Goal: Task Accomplishment & Management: Manage account settings

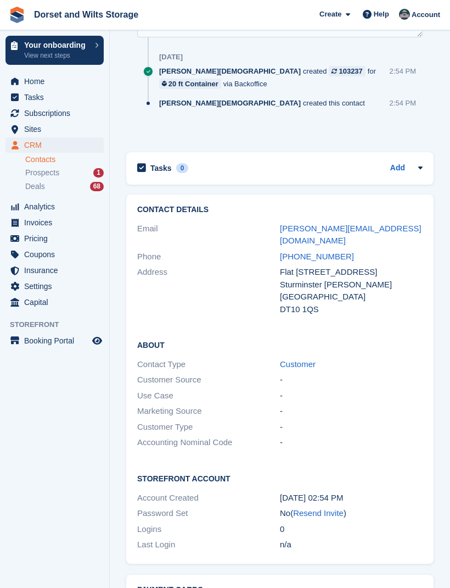
scroll to position [782, 0]
click at [67, 118] on span "Subscriptions" at bounding box center [57, 112] width 66 height 15
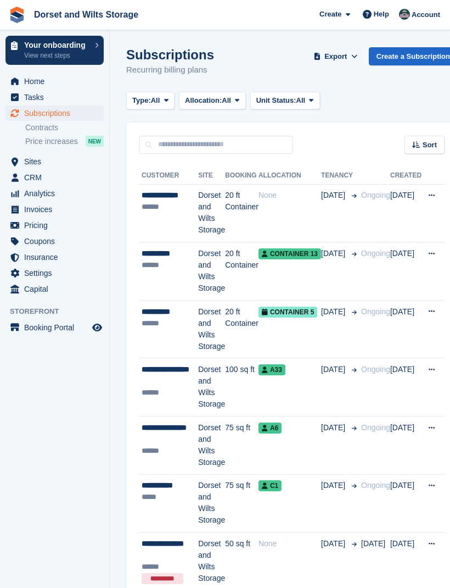
click at [204, 211] on td "Dorset and Wilts Storage" at bounding box center [211, 213] width 27 height 58
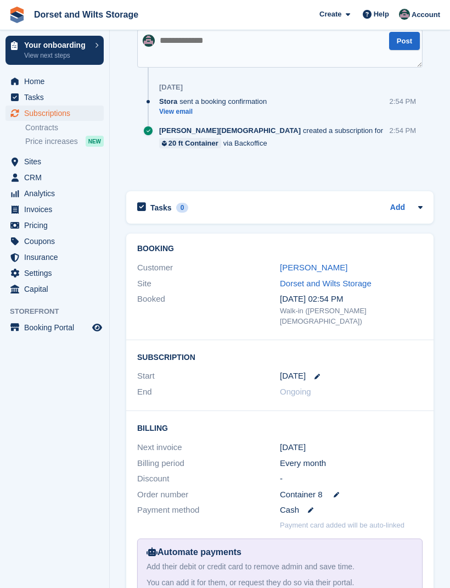
scroll to position [529, 0]
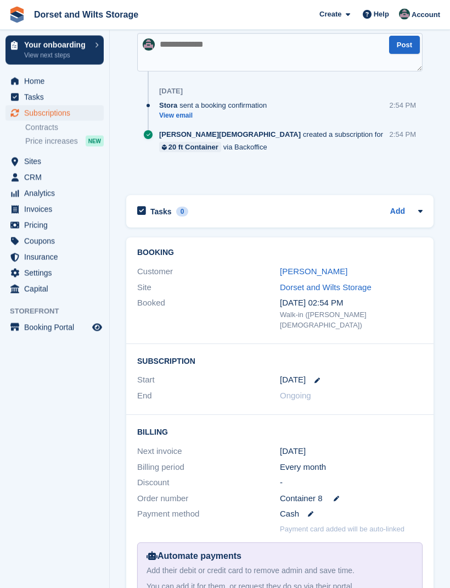
click at [324, 270] on link "[PERSON_NAME]" at bounding box center [314, 271] width 68 height 9
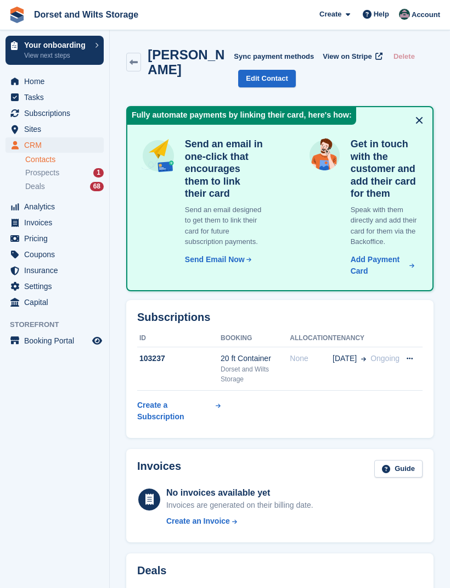
click at [265, 81] on link "Edit Contact" at bounding box center [267, 79] width 58 height 18
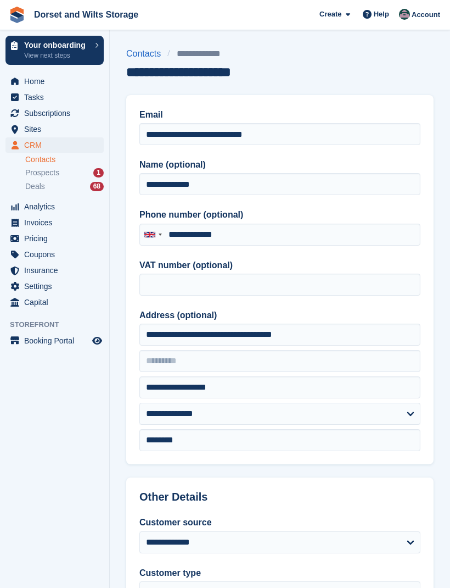
type input "**********"
click at [151, 58] on link "Contacts" at bounding box center [146, 53] width 41 height 13
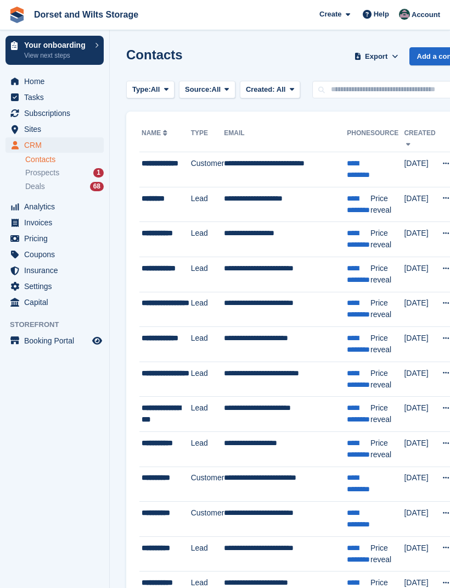
click at [70, 119] on span "Subscriptions" at bounding box center [57, 112] width 66 height 15
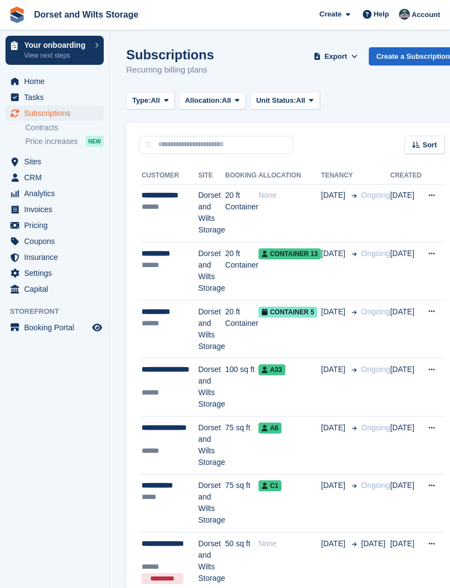
click at [216, 215] on td "Dorset and Wilts Storage" at bounding box center [211, 213] width 27 height 58
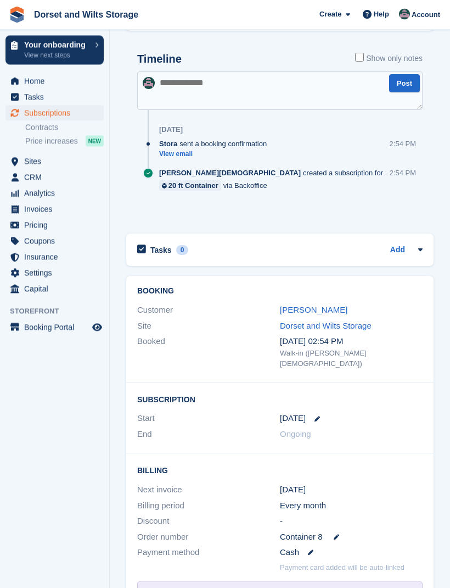
scroll to position [493, 0]
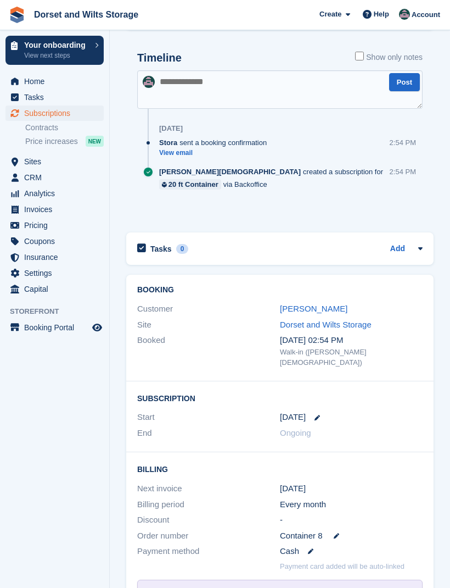
click at [325, 306] on link "[PERSON_NAME]" at bounding box center [314, 308] width 68 height 9
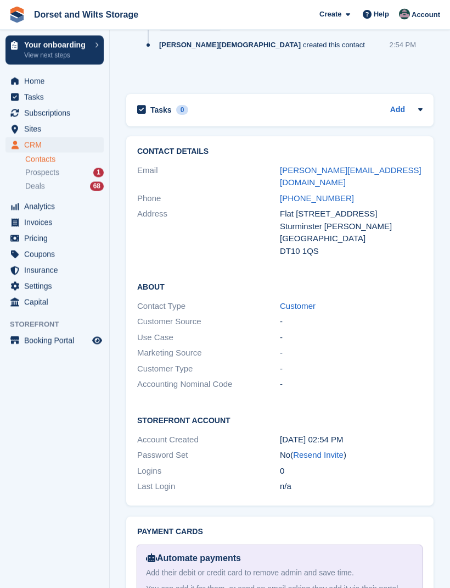
scroll to position [919, 0]
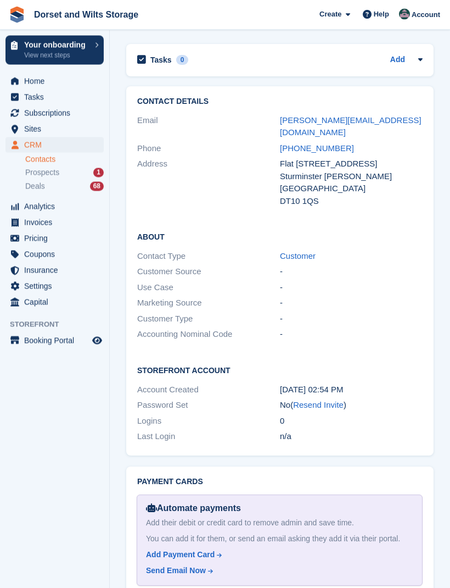
click at [340, 410] on link "Resend Invite" at bounding box center [318, 404] width 51 height 9
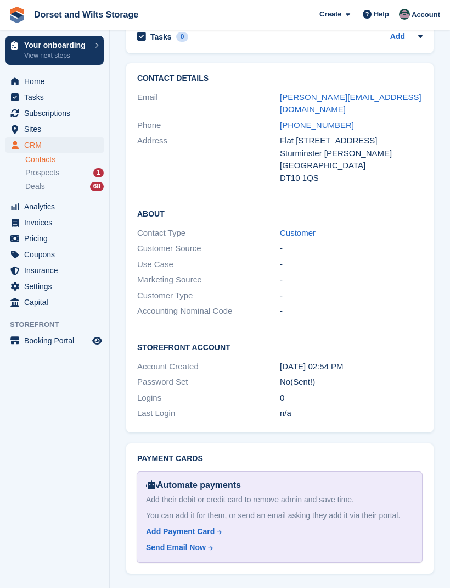
scroll to position [956, 0]
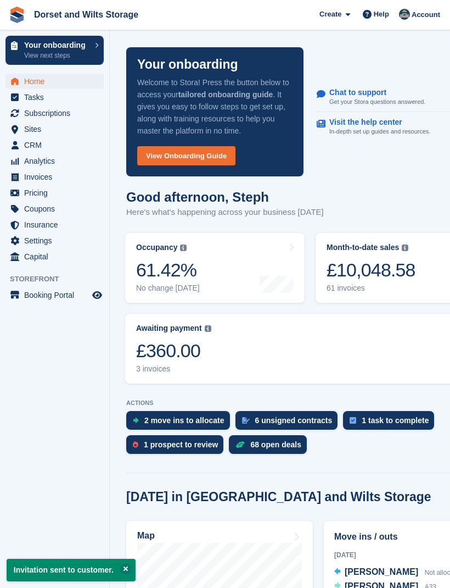
click at [66, 114] on span "Subscriptions" at bounding box center [57, 112] width 66 height 15
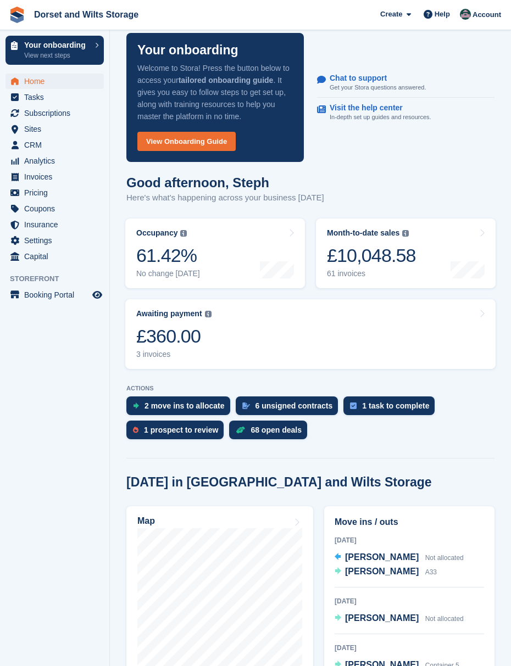
scroll to position [15, 0]
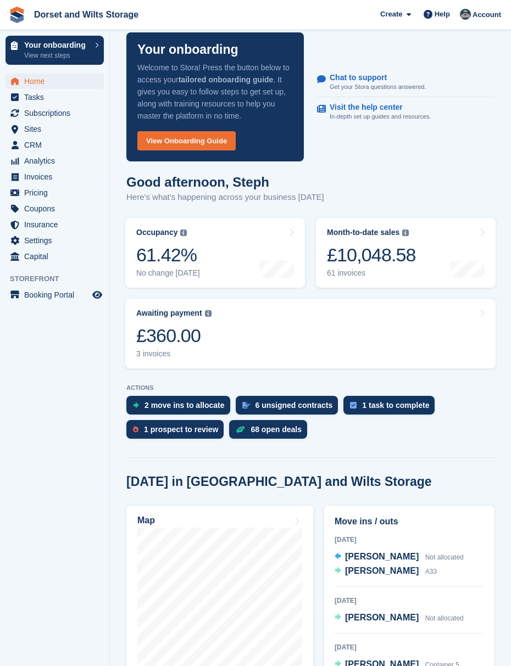
click at [43, 146] on span "CRM" at bounding box center [57, 144] width 66 height 15
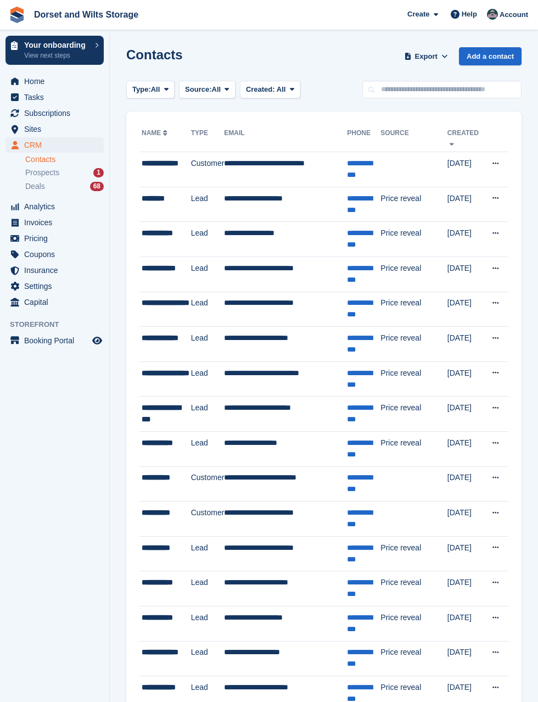
click at [58, 212] on span "Analytics" at bounding box center [57, 206] width 66 height 15
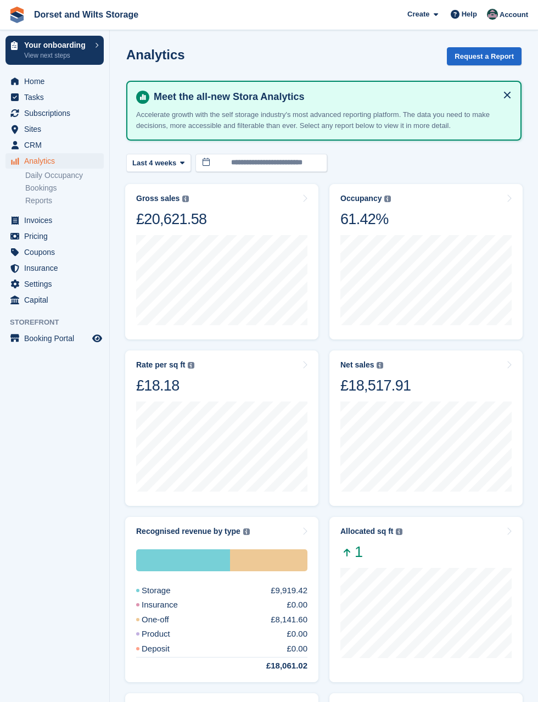
click at [81, 287] on span "Settings" at bounding box center [57, 283] width 66 height 15
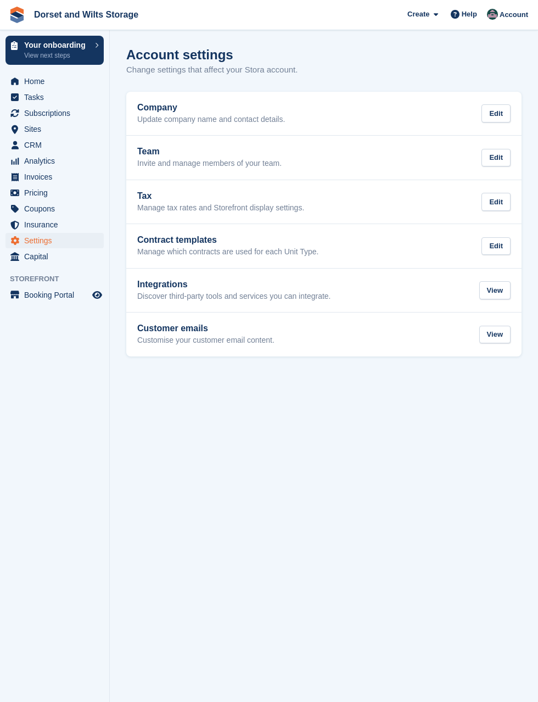
click at [79, 262] on span "Capital" at bounding box center [57, 256] width 66 height 15
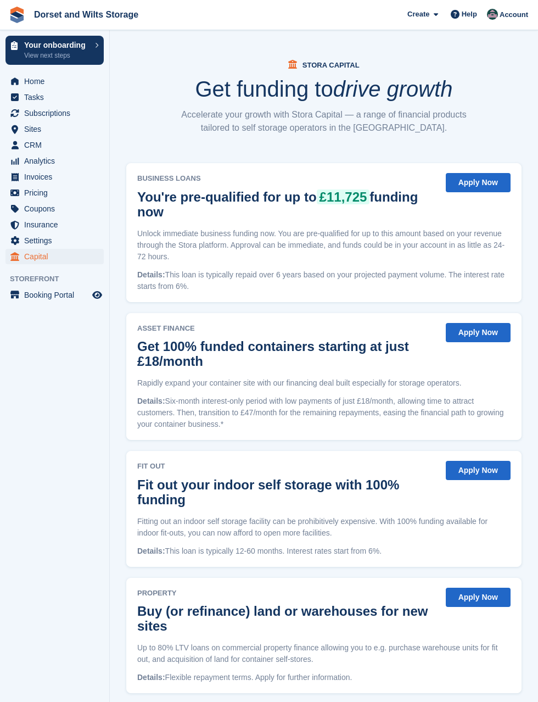
click at [60, 243] on span "Settings" at bounding box center [57, 240] width 66 height 15
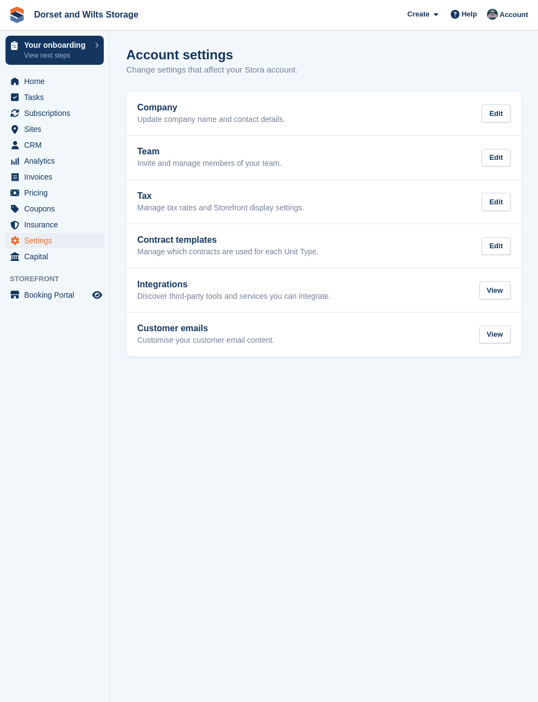
click at [58, 230] on span "Insurance" at bounding box center [57, 224] width 66 height 15
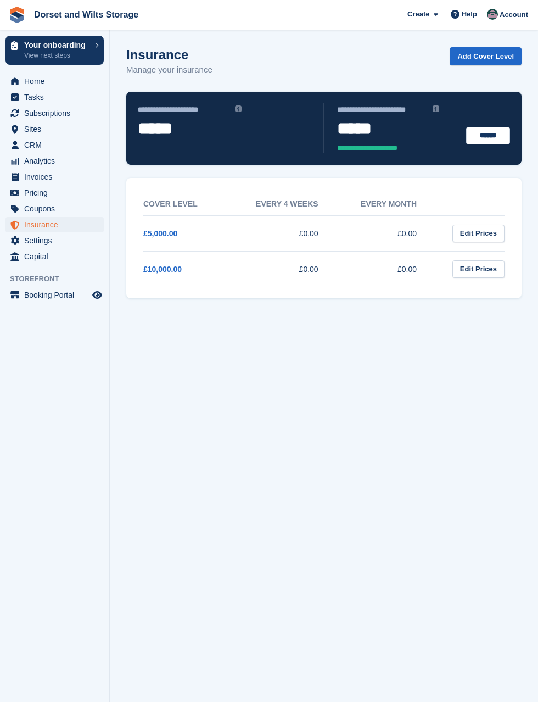
click at [58, 211] on span "Coupons" at bounding box center [57, 208] width 66 height 15
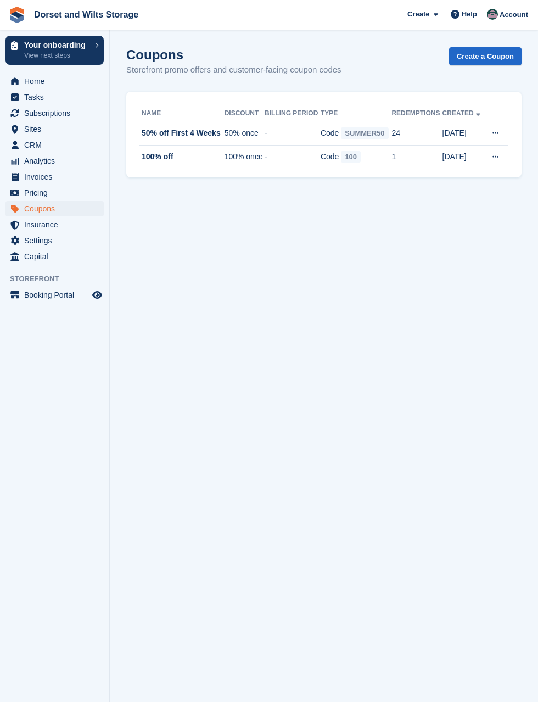
click at [57, 194] on span "Pricing" at bounding box center [57, 192] width 66 height 15
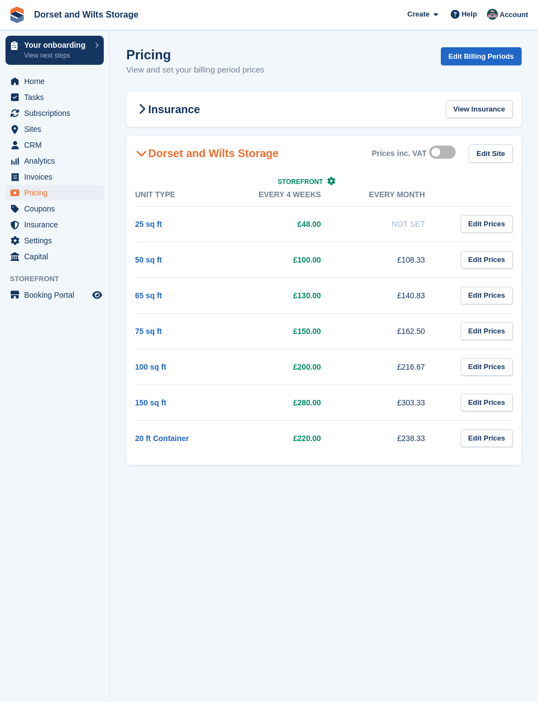
click at [497, 439] on link "Edit Prices" at bounding box center [487, 439] width 52 height 18
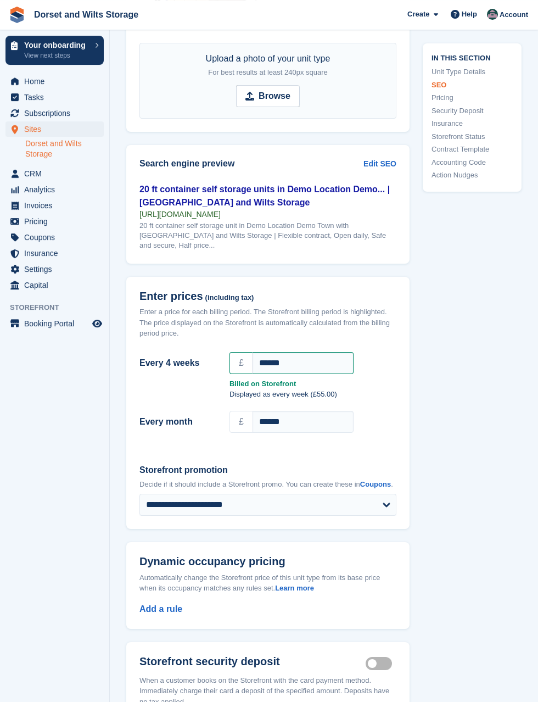
scroll to position [911, 0]
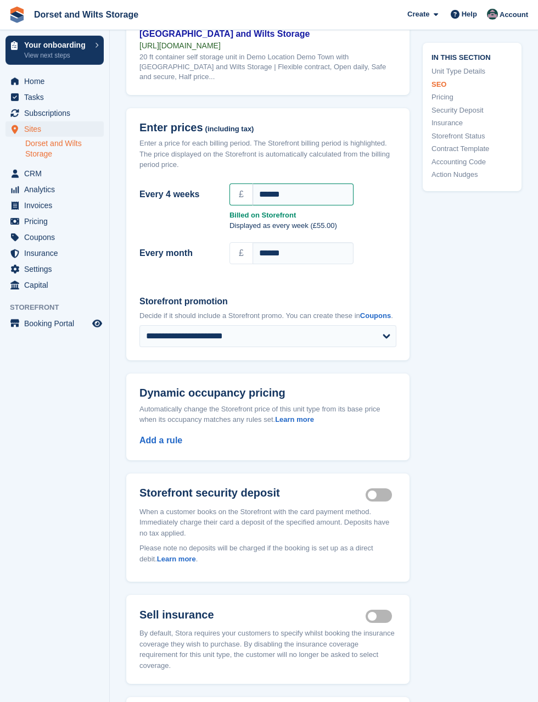
click at [42, 174] on span "CRM" at bounding box center [57, 173] width 66 height 15
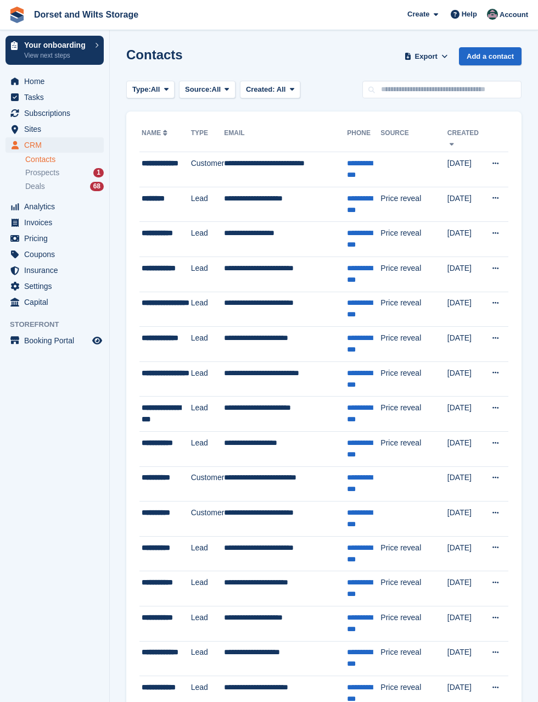
click at [310, 174] on td "**********" at bounding box center [285, 169] width 123 height 35
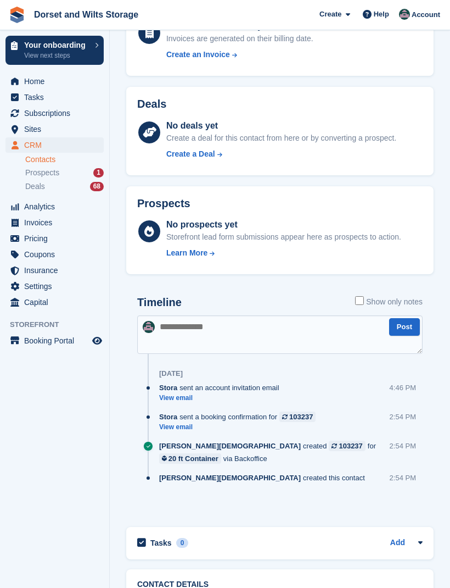
scroll to position [435, 0]
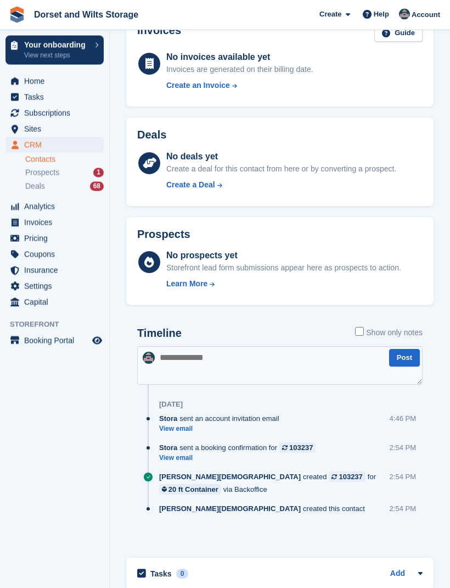
click at [59, 172] on span "Prospects" at bounding box center [42, 173] width 34 height 10
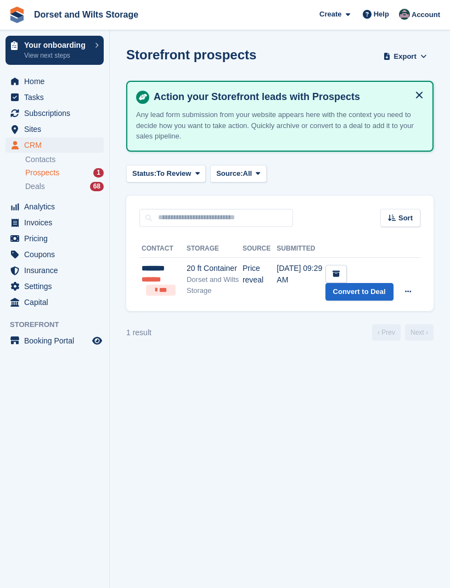
scroll to position [36, 0]
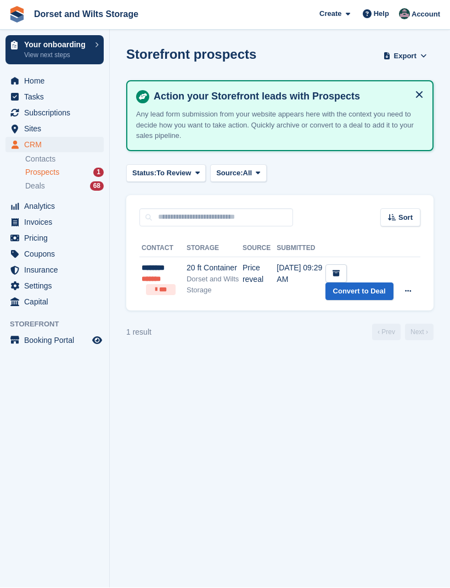
click at [41, 187] on span "Deals" at bounding box center [35, 186] width 20 height 10
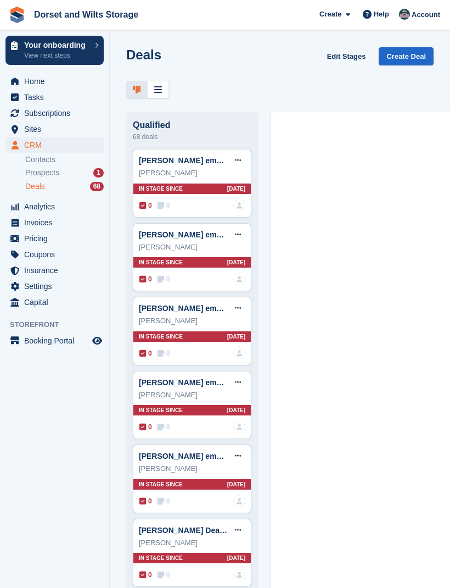
click at [43, 169] on span "Prospects" at bounding box center [42, 173] width 34 height 10
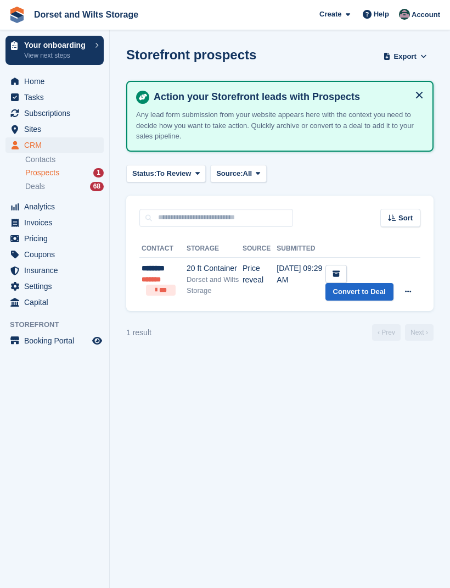
click at [32, 164] on link "Contacts" at bounding box center [64, 159] width 79 height 10
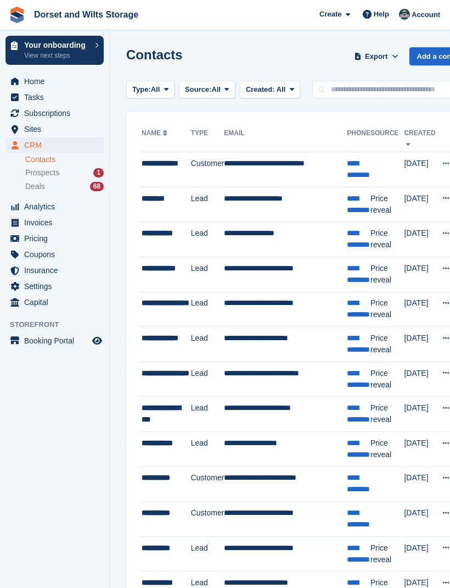
click at [16, 164] on div "CRM CRM CRM Contacts Prospects 1 Deals 68 Contacts Prospects 1 Deals 68" at bounding box center [54, 168] width 109 height 62
click at [21, 165] on div "CRM CRM CRM Contacts Prospects 1 Deals 68 Contacts Prospects 1 Deals 68" at bounding box center [54, 168] width 109 height 62
click at [35, 131] on span "Sites" at bounding box center [57, 128] width 66 height 15
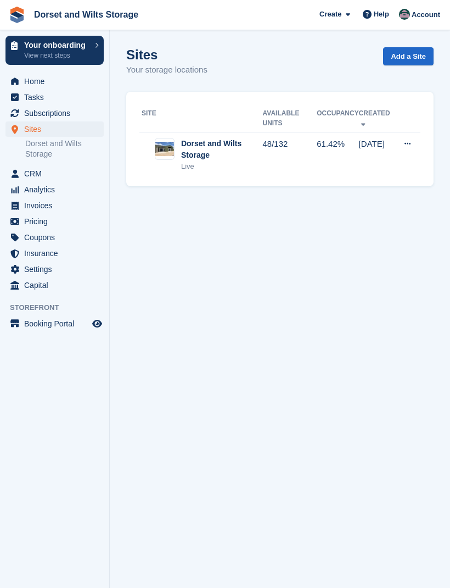
click at [47, 149] on link "Dorset and Wilts Storage" at bounding box center [64, 148] width 79 height 21
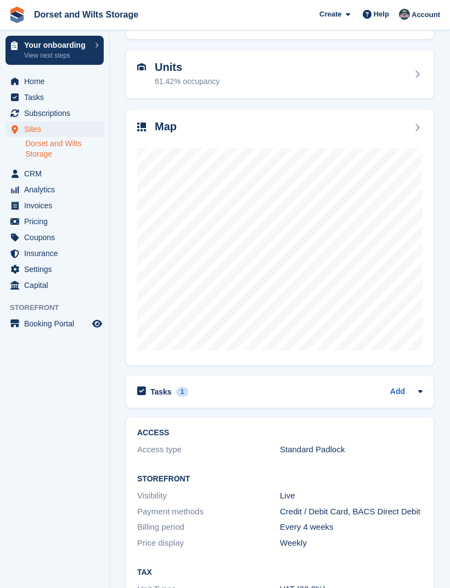
scroll to position [99, 0]
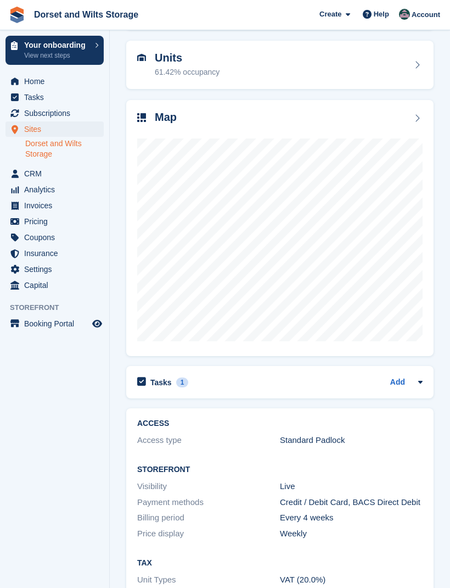
click at [209, 383] on div "Tasks 1 Add" at bounding box center [280, 382] width 286 height 15
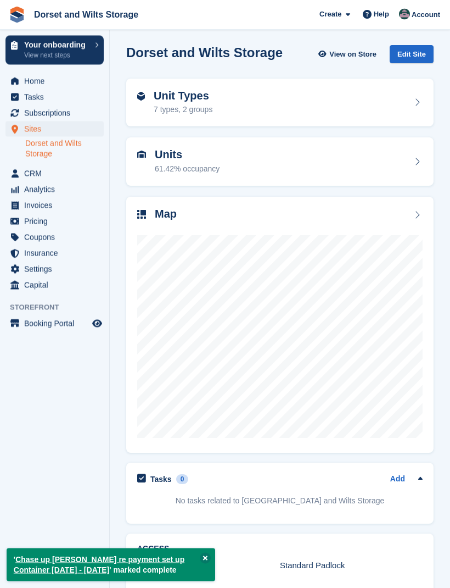
scroll to position [0, 0]
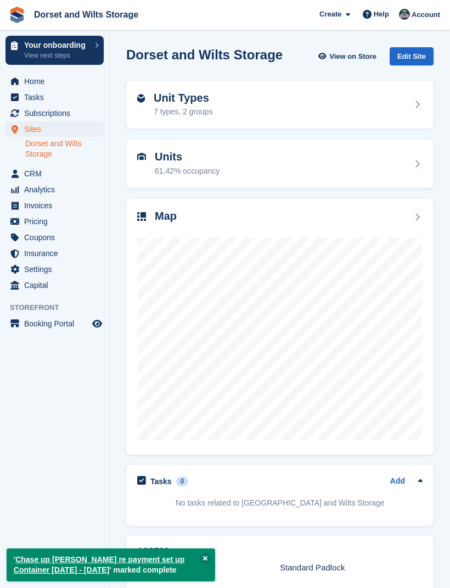
click at [48, 114] on span "Subscriptions" at bounding box center [57, 112] width 66 height 15
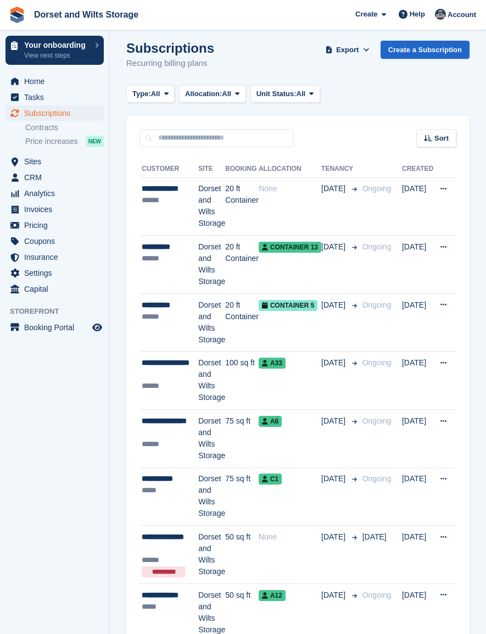
scroll to position [21, 0]
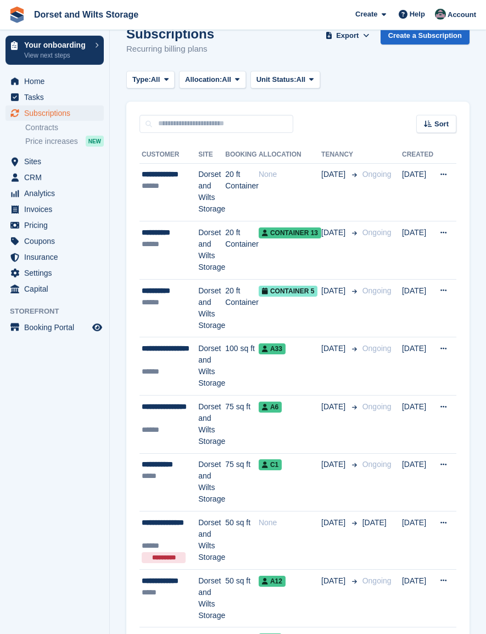
click at [237, 183] on td "20 ft Container" at bounding box center [242, 192] width 34 height 58
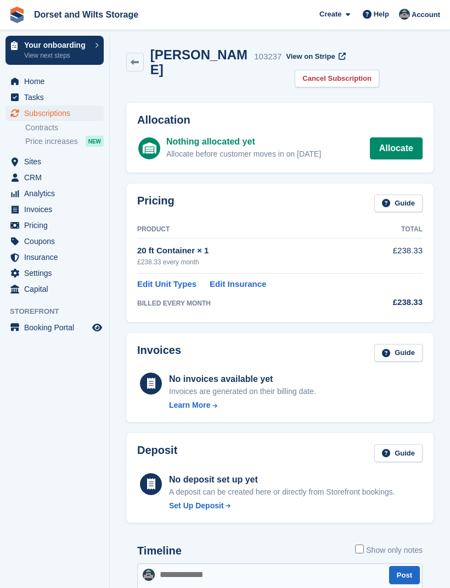
click at [393, 155] on link "Allocate" at bounding box center [396, 148] width 53 height 22
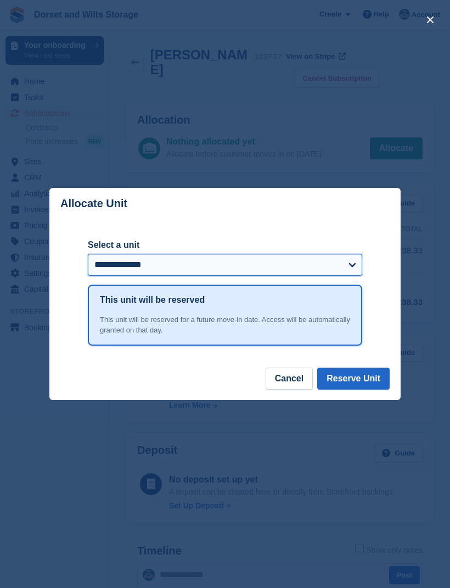
click at [354, 265] on select "**********" at bounding box center [225, 265] width 275 height 22
select select "******"
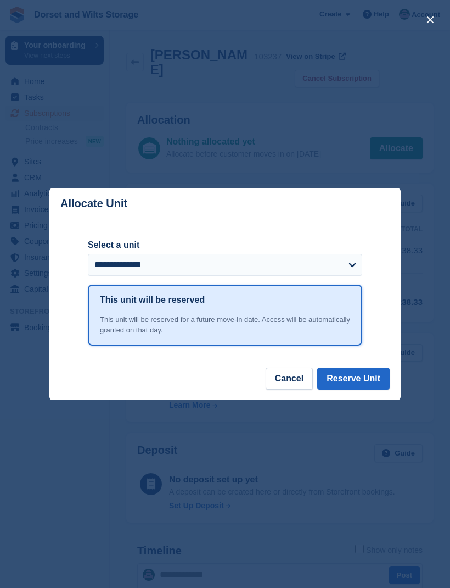
click at [353, 382] on button "Reserve Unit" at bounding box center [353, 378] width 72 height 22
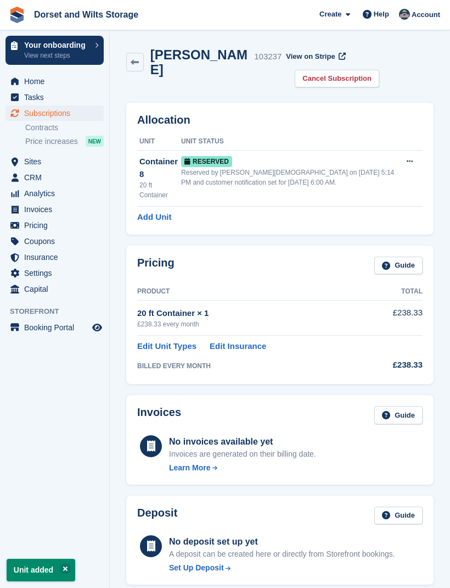
click at [43, 102] on span "Tasks" at bounding box center [57, 97] width 66 height 15
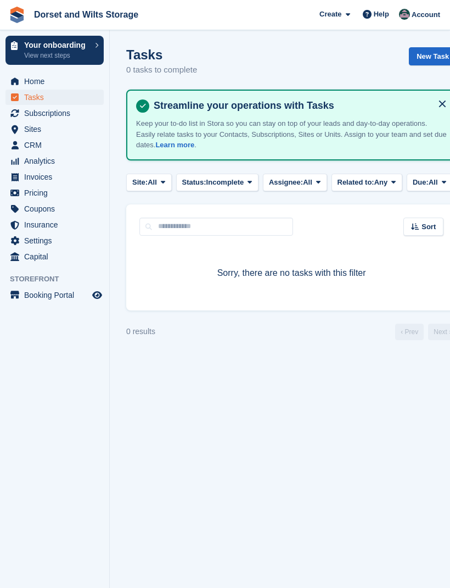
click at [46, 82] on span "Home" at bounding box center [57, 81] width 66 height 15
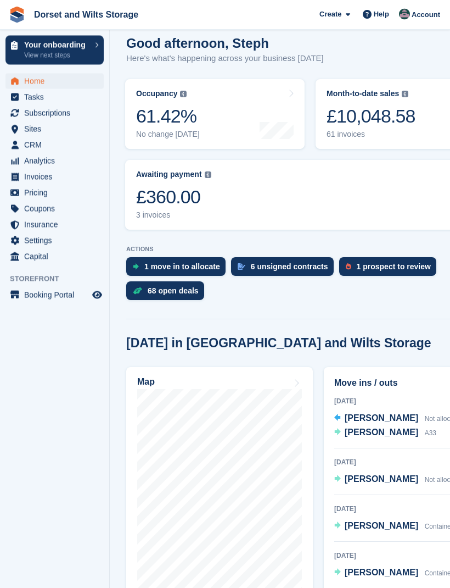
scroll to position [154, 0]
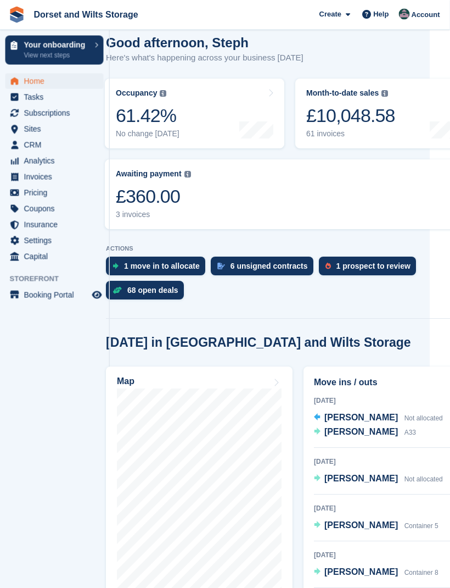
click at [373, 483] on span "[PERSON_NAME]" at bounding box center [362, 478] width 74 height 9
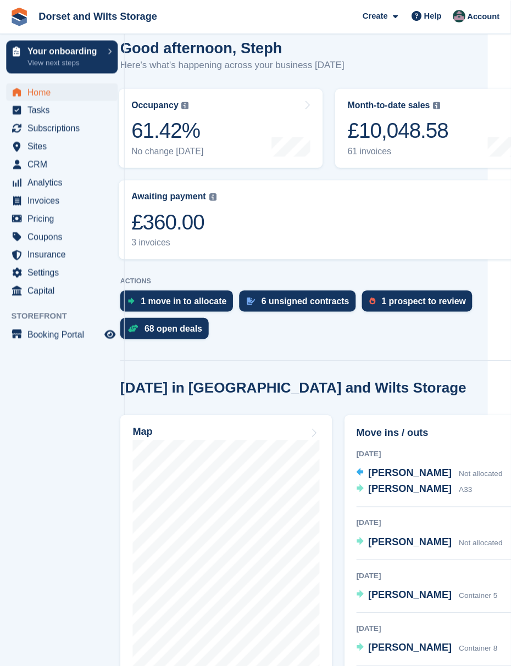
scroll to position [133, 0]
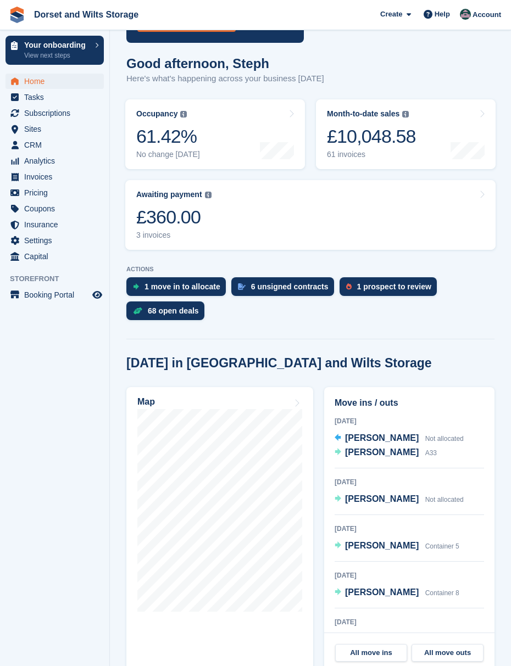
click at [410, 446] on div "[PERSON_NAME] Not allocated" at bounding box center [404, 439] width 119 height 14
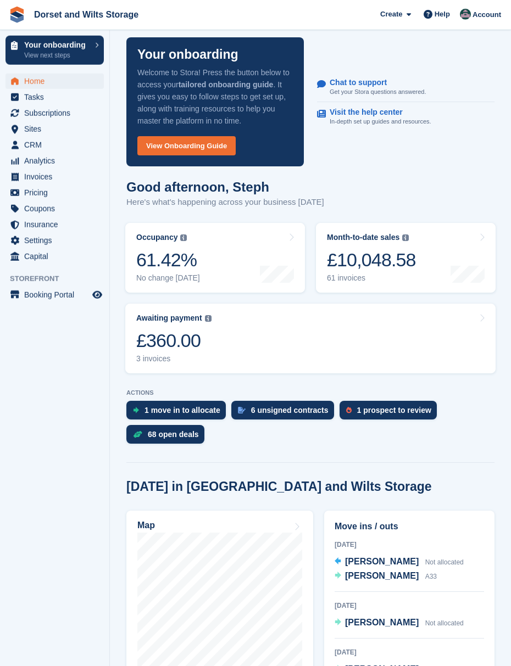
scroll to position [0, 0]
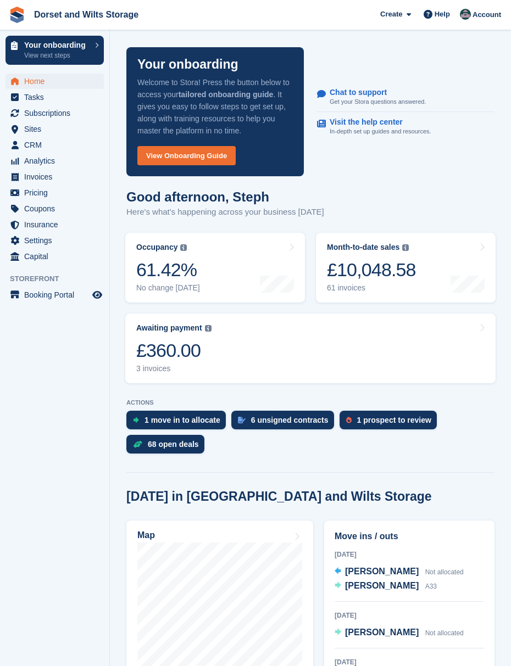
click at [450, 19] on span "Account" at bounding box center [486, 14] width 29 height 11
click at [389, 15] on span "Create" at bounding box center [391, 14] width 22 height 11
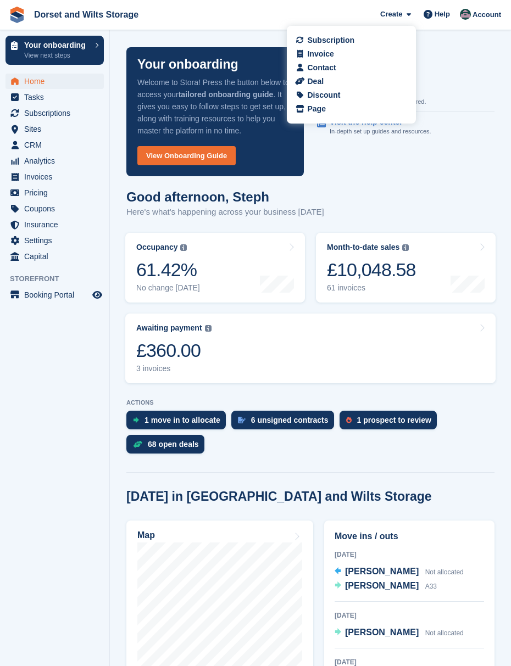
click at [450, 65] on div "Your onboarding Welcome to Stora! Press the button below to access your tailore…" at bounding box center [310, 112] width 381 height 142
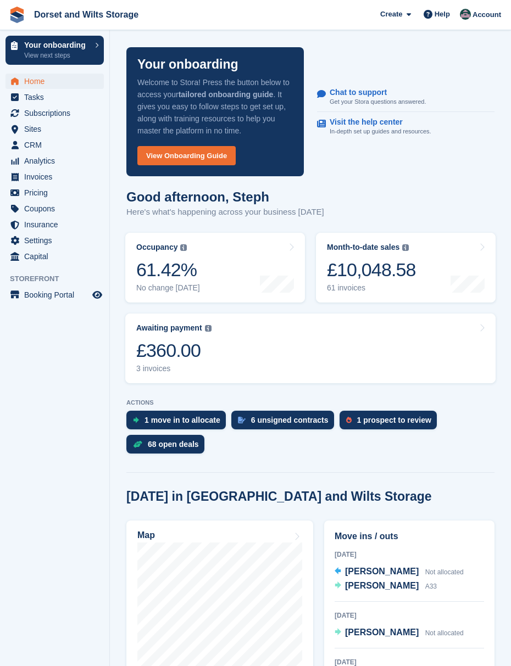
click at [171, 362] on div "£360.00" at bounding box center [173, 350] width 75 height 23
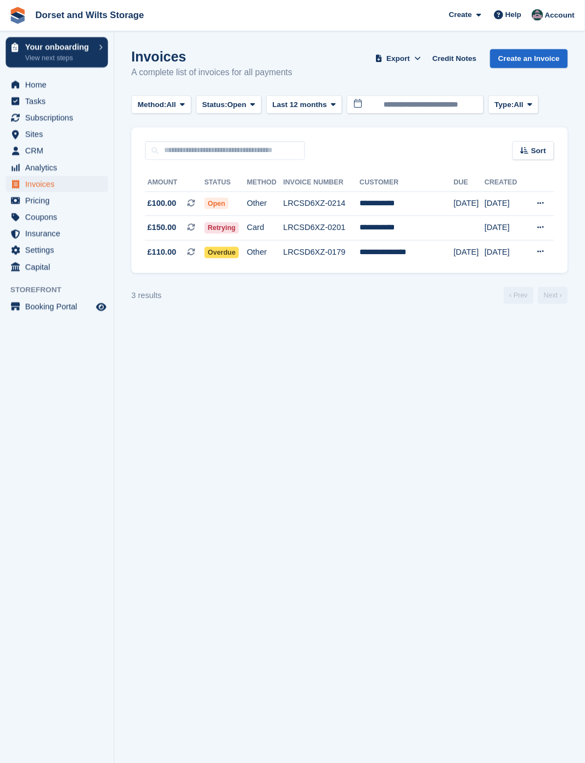
scroll to position [3, 0]
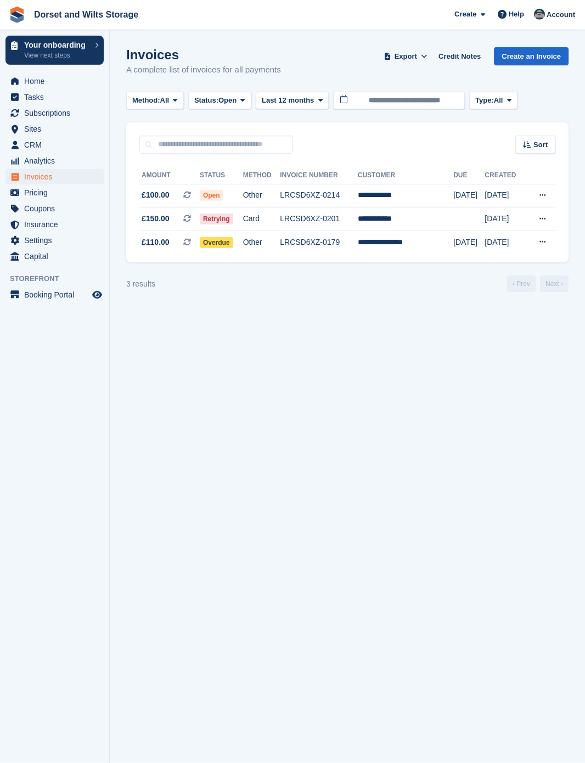
click at [53, 80] on span "Home" at bounding box center [57, 81] width 66 height 15
